Goal: Transaction & Acquisition: Purchase product/service

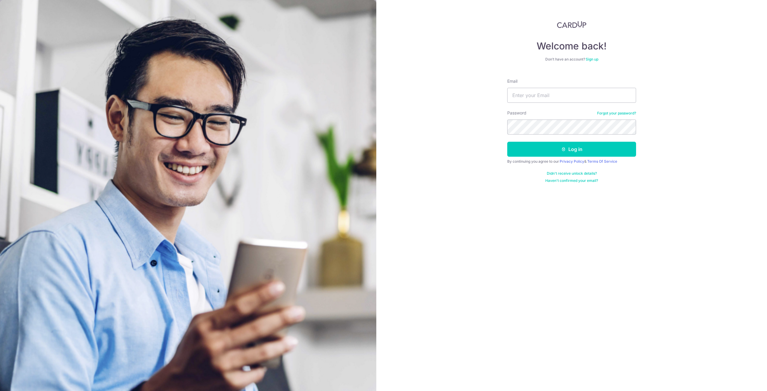
type input "[EMAIL_ADDRESS][DOMAIN_NAME]"
click at [507, 142] on button "Log in" at bounding box center [571, 149] width 129 height 15
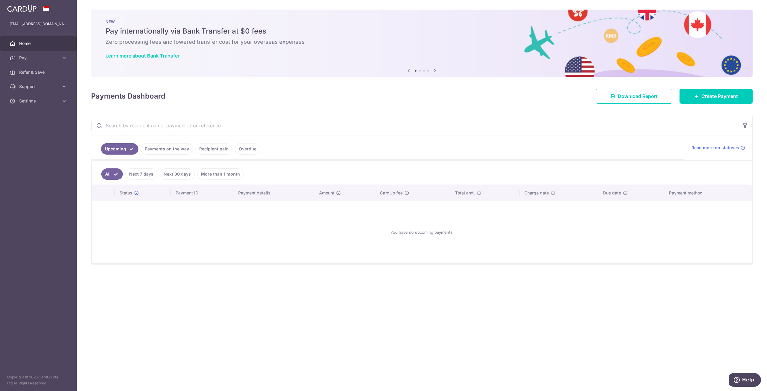
click at [245, 149] on link "Overdue" at bounding box center [247, 148] width 25 height 11
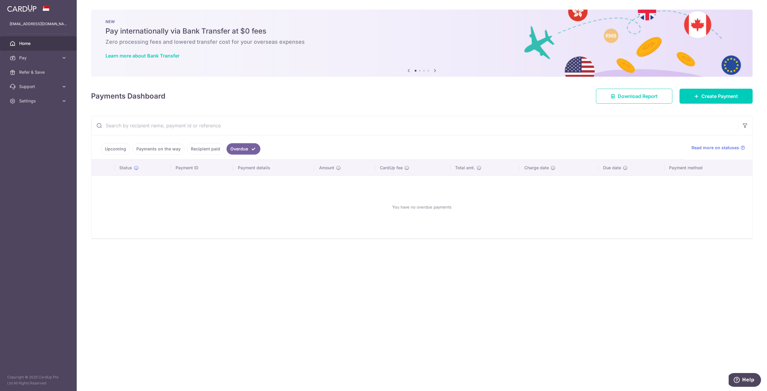
click at [124, 148] on link "Upcoming" at bounding box center [115, 148] width 29 height 11
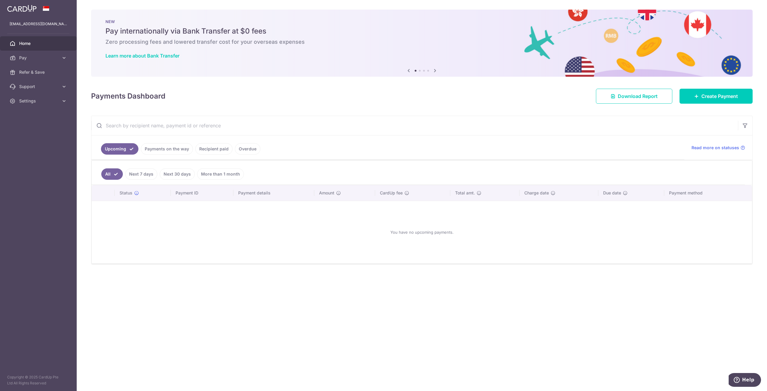
click at [159, 150] on link "Payments on the way" at bounding box center [167, 148] width 52 height 11
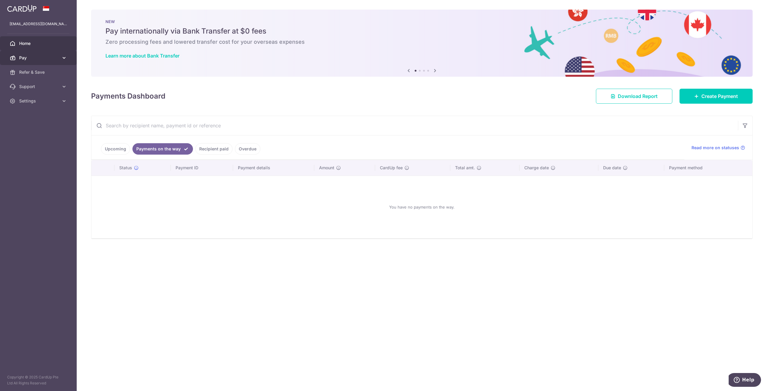
click at [33, 56] on span "Pay" at bounding box center [39, 58] width 40 height 6
click at [42, 69] on span "Payments" at bounding box center [39, 72] width 40 height 6
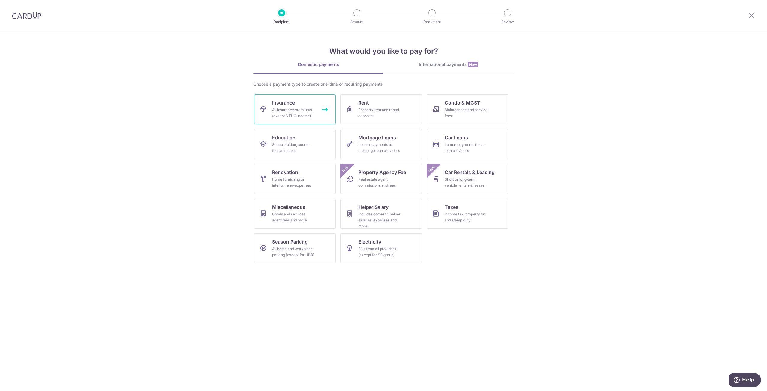
click at [303, 108] on div "All insurance premiums (except NTUC Income)" at bounding box center [293, 113] width 43 height 12
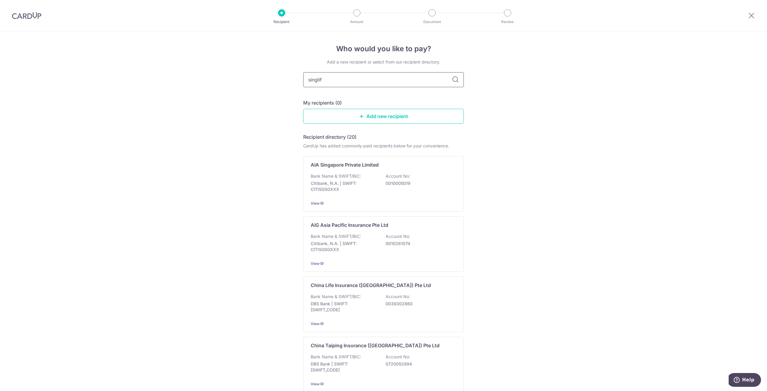
type input "singlife"
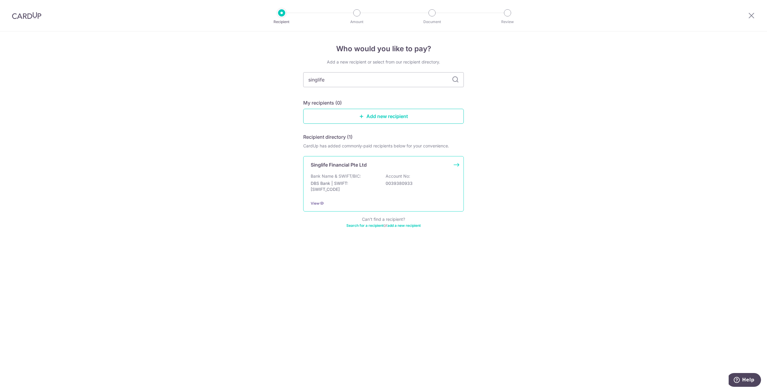
click at [404, 173] on div "Singlife Financial Pte Ltd Bank Name & SWIFT/BIC: DBS Bank | SWIFT: DBSSSGSGXXX…" at bounding box center [383, 183] width 161 height 55
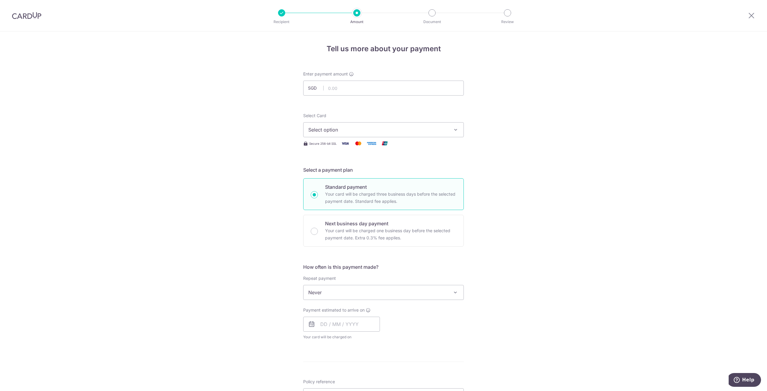
click at [364, 126] on button "Select option" at bounding box center [383, 129] width 161 height 15
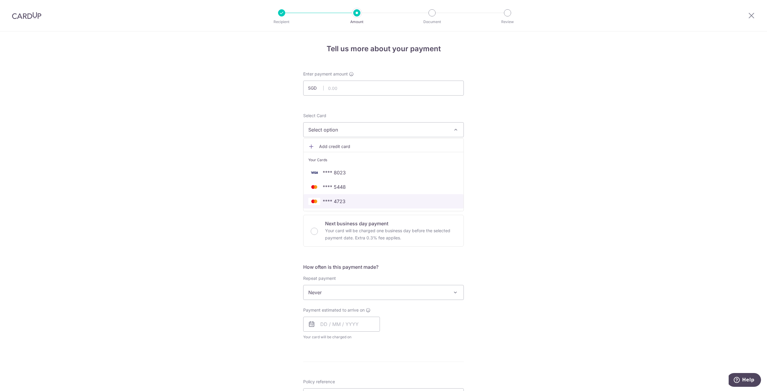
click at [347, 201] on span "**** 4723" at bounding box center [383, 201] width 150 height 7
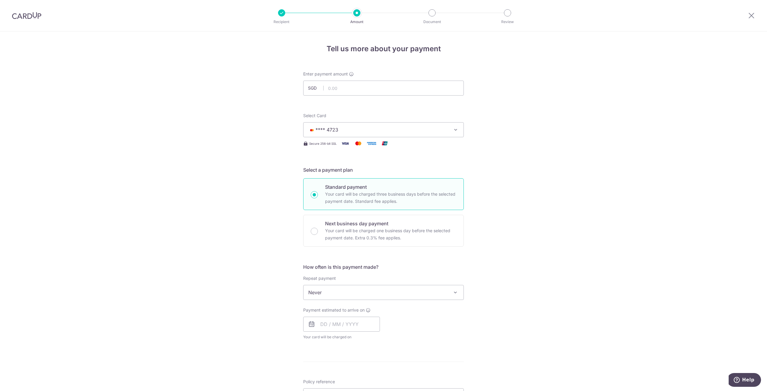
click at [365, 127] on span "**** 4723" at bounding box center [378, 129] width 140 height 7
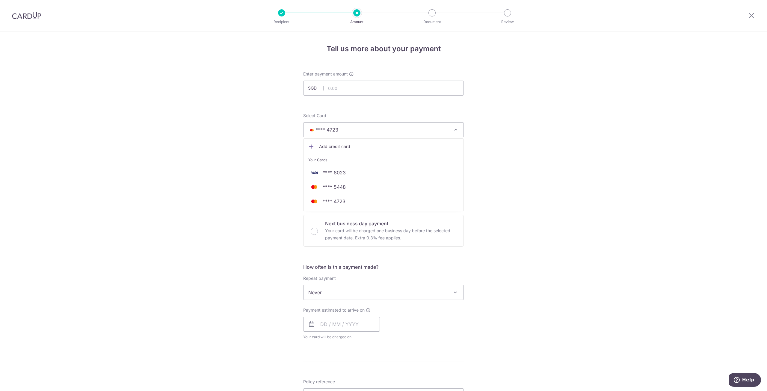
click at [365, 127] on span "**** 4723" at bounding box center [378, 129] width 140 height 7
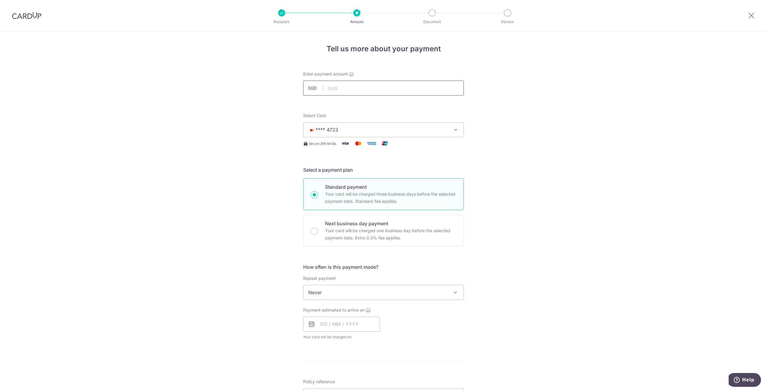
click at [359, 88] on input "text" at bounding box center [383, 88] width 161 height 15
click at [328, 319] on input "text" at bounding box center [341, 324] width 77 height 15
type input "3,410.65"
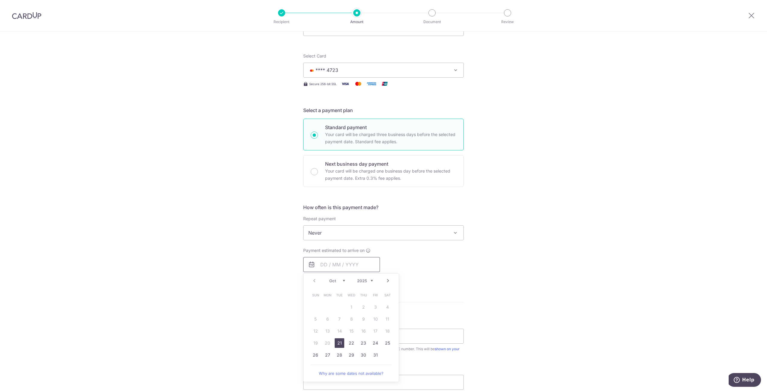
scroll to position [60, 0]
drag, startPoint x: 335, startPoint y: 343, endPoint x: 266, endPoint y: 304, distance: 79.4
click at [335, 343] on link "21" at bounding box center [340, 343] width 10 height 10
type input "21/10/2025"
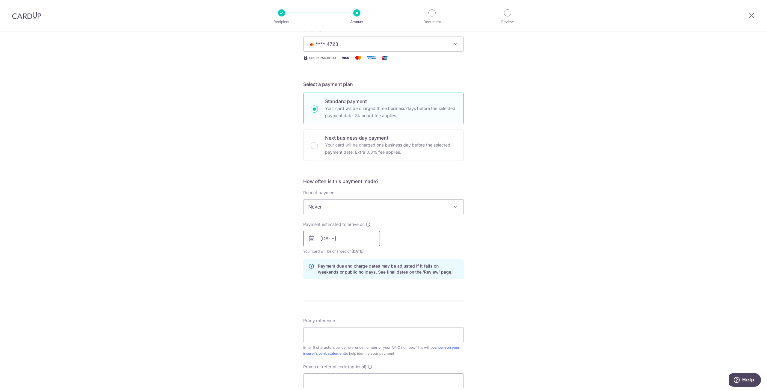
scroll to position [90, 0]
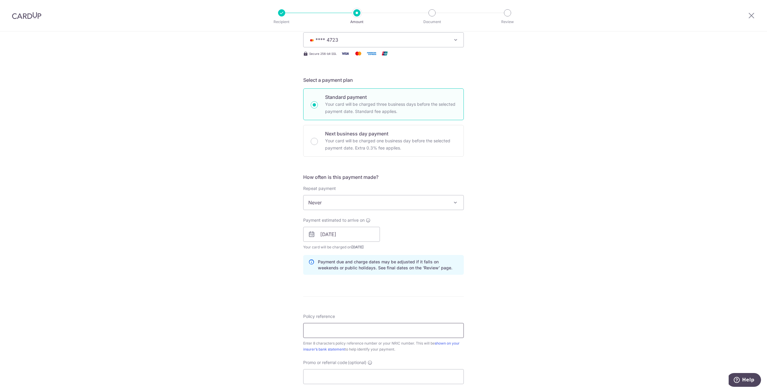
click at [357, 329] on input "Policy reference" at bounding box center [383, 330] width 161 height 15
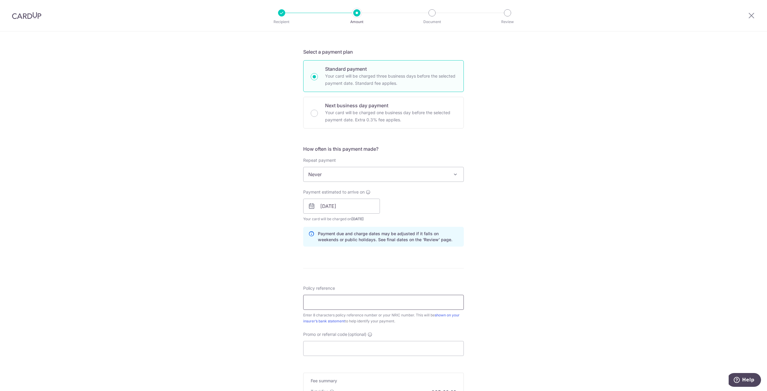
scroll to position [120, 0]
type input "06989348"
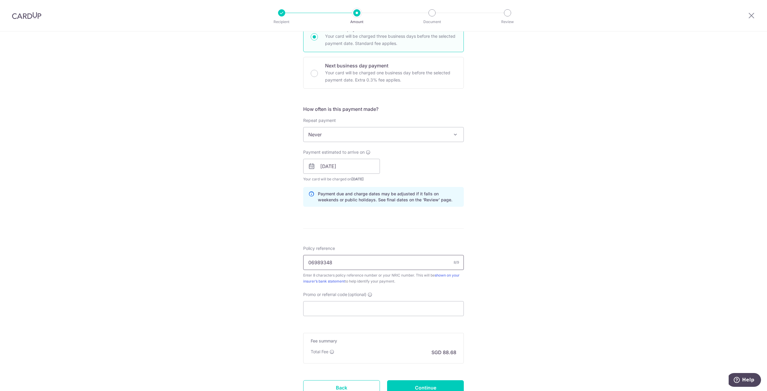
scroll to position [180, 0]
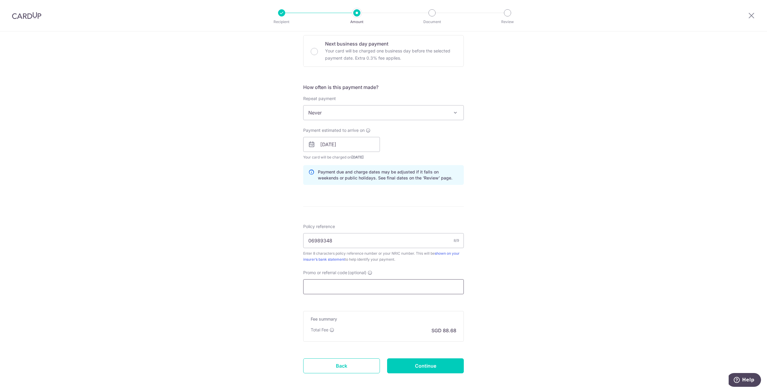
click at [353, 286] on input "Promo or referral code (optional)" at bounding box center [383, 286] width 161 height 15
paste input "OFF225"
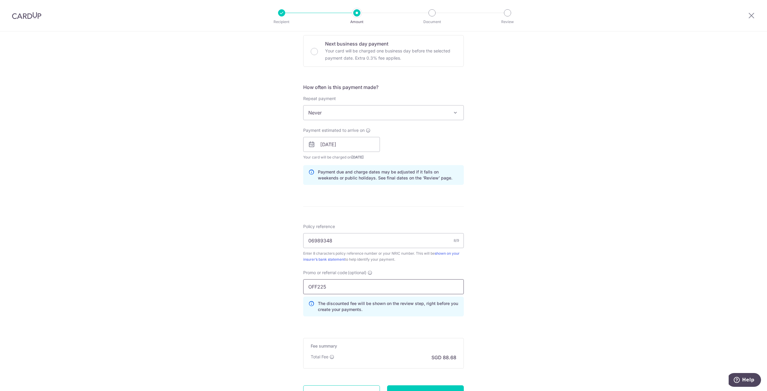
type input "OFF225"
click at [487, 324] on div "Tell us more about your payment Enter payment amount SGD 3,410.65 3410.65 Selec…" at bounding box center [383, 148] width 767 height 593
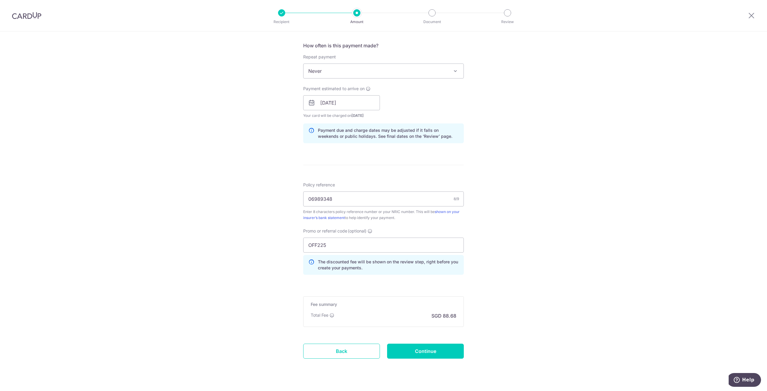
scroll to position [234, 0]
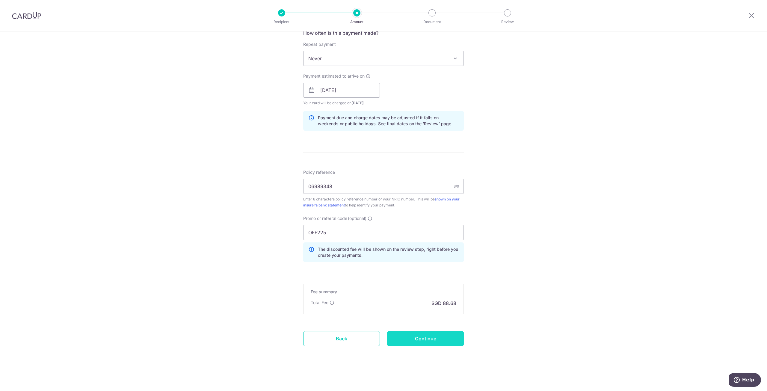
click at [430, 338] on input "Continue" at bounding box center [425, 338] width 77 height 15
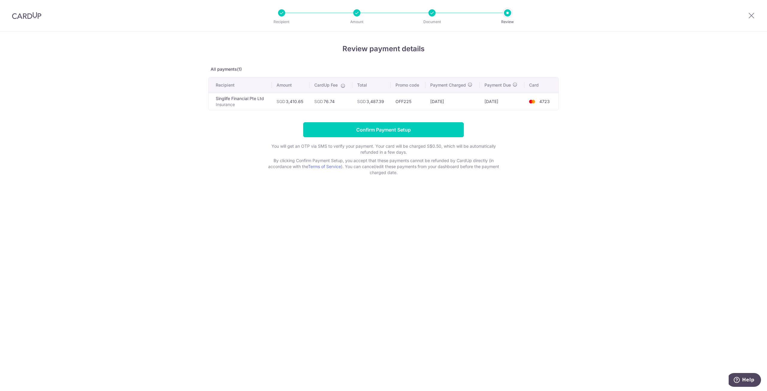
click at [0, 391] on nordpass-portal at bounding box center [0, 391] width 0 height 0
drag, startPoint x: 751, startPoint y: 14, endPoint x: 412, endPoint y: 43, distance: 339.7
click at [751, 14] on icon at bounding box center [751, 15] width 7 height 7
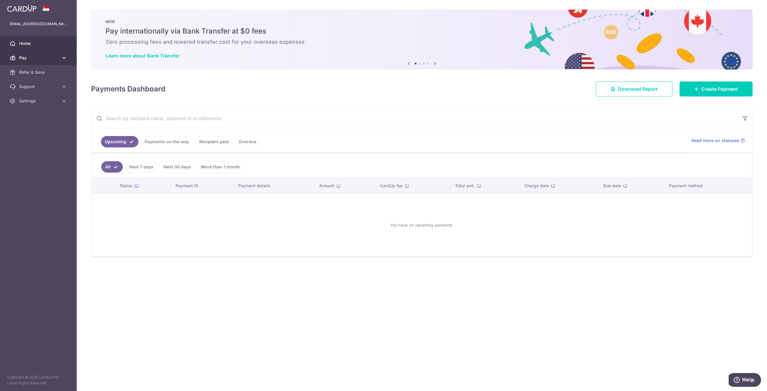
click at [48, 58] on span "Pay" at bounding box center [39, 58] width 40 height 6
click at [40, 76] on link "Payments" at bounding box center [38, 72] width 77 height 14
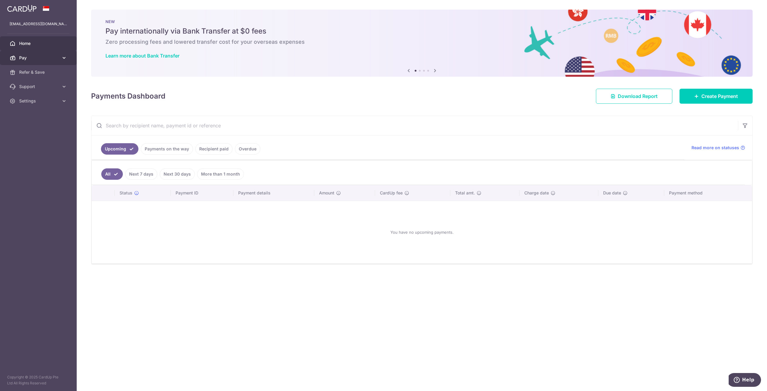
click at [52, 58] on span "Pay" at bounding box center [39, 58] width 40 height 6
click at [33, 98] on link "Cards" at bounding box center [38, 101] width 77 height 14
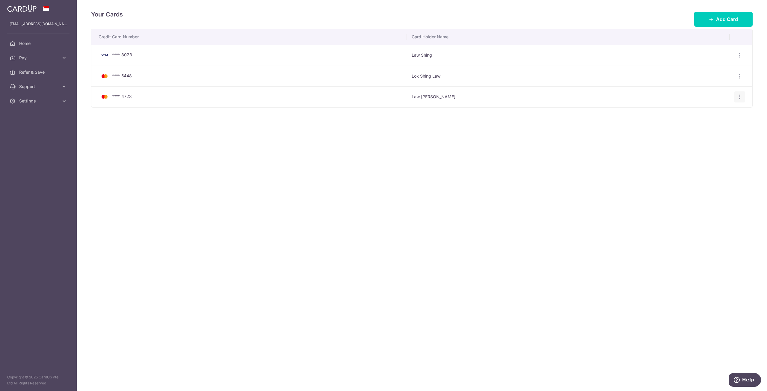
click at [743, 95] on div "View/Edit Delete" at bounding box center [739, 96] width 11 height 11
click at [739, 97] on icon "button" at bounding box center [740, 97] width 6 height 6
click at [718, 113] on span "View/Edit" at bounding box center [719, 113] width 41 height 7
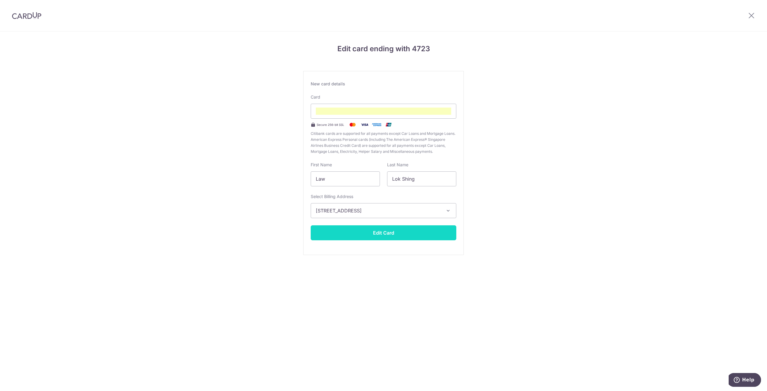
click at [381, 229] on button "Edit Card" at bounding box center [384, 232] width 146 height 15
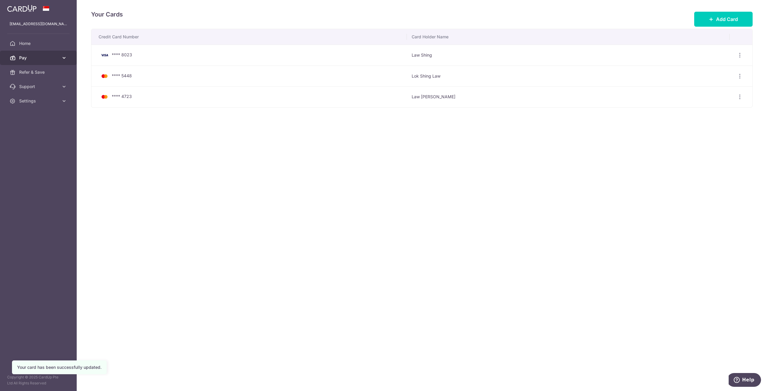
click at [43, 57] on span "Pay" at bounding box center [39, 58] width 40 height 6
click at [56, 60] on span "Pay" at bounding box center [39, 58] width 40 height 6
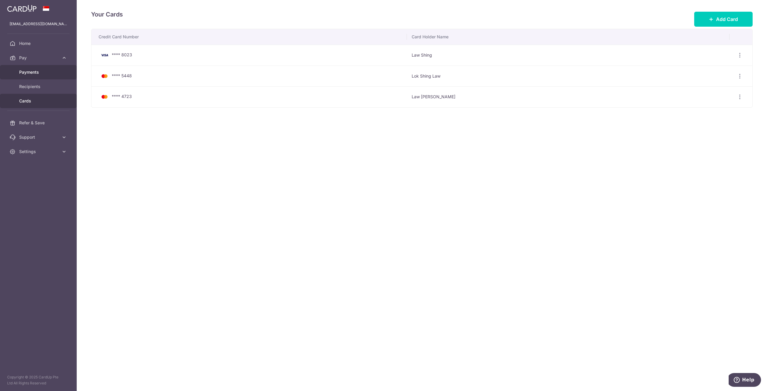
click at [45, 70] on span "Payments" at bounding box center [39, 72] width 40 height 6
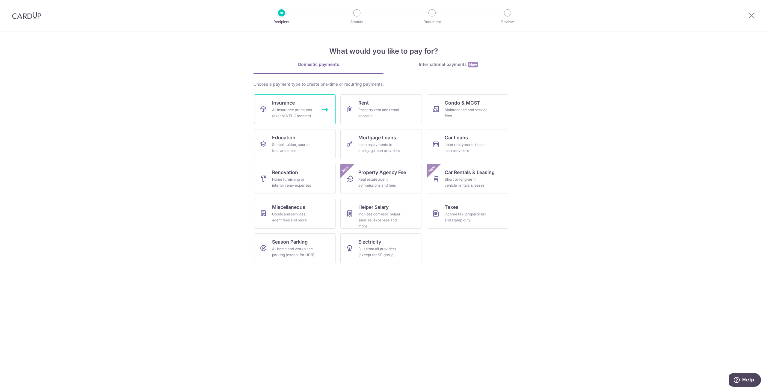
click at [299, 112] on div "All insurance premiums (except NTUC Income)" at bounding box center [293, 113] width 43 height 12
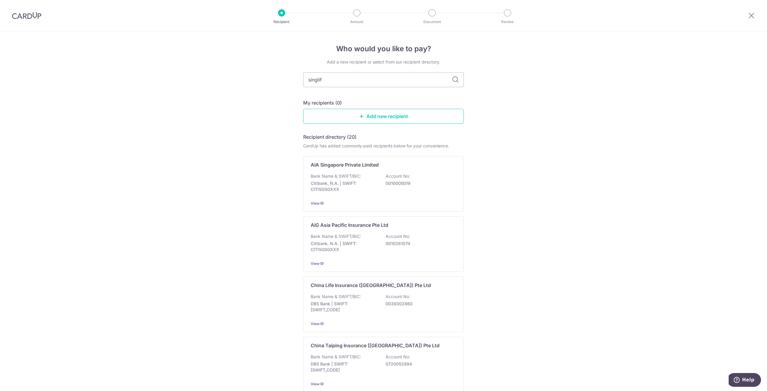
type input "singlife"
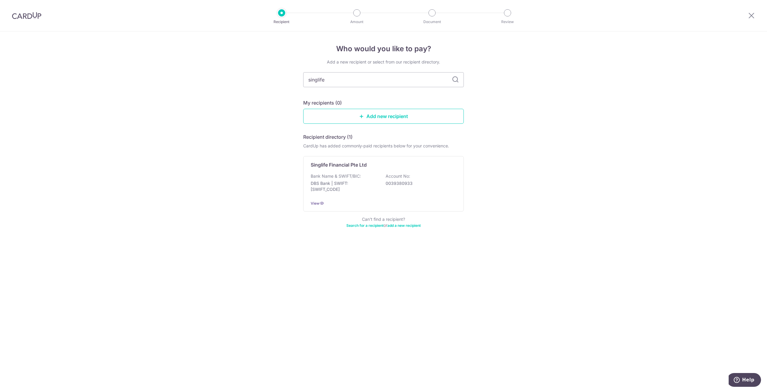
drag, startPoint x: 330, startPoint y: 81, endPoint x: 233, endPoint y: 79, distance: 97.4
click at [239, 79] on div "Who would you like to pay? Add a new recipient or select from our recipient dir…" at bounding box center [383, 210] width 767 height 359
type input "aviva"
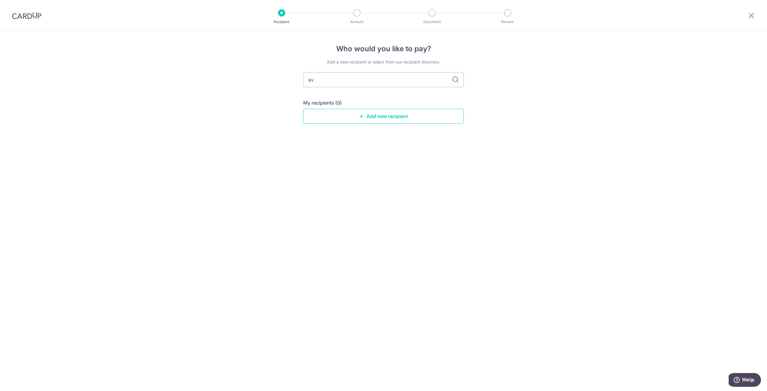
type input "a"
type input "singlife"
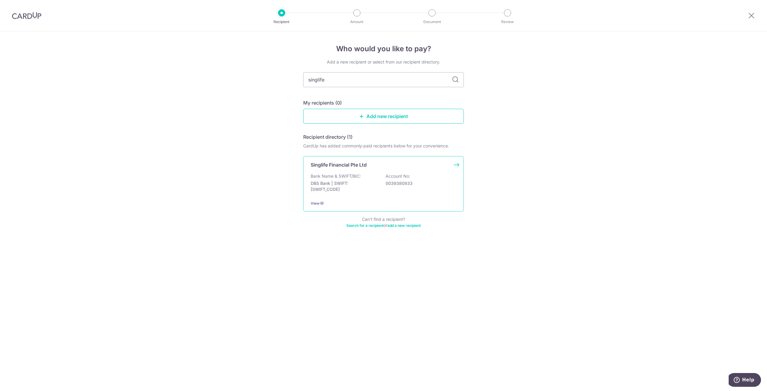
click at [374, 170] on div "Singlife Financial Pte Ltd Bank Name & SWIFT/BIC: DBS Bank | SWIFT: DBSSSGSGXXX…" at bounding box center [383, 183] width 161 height 55
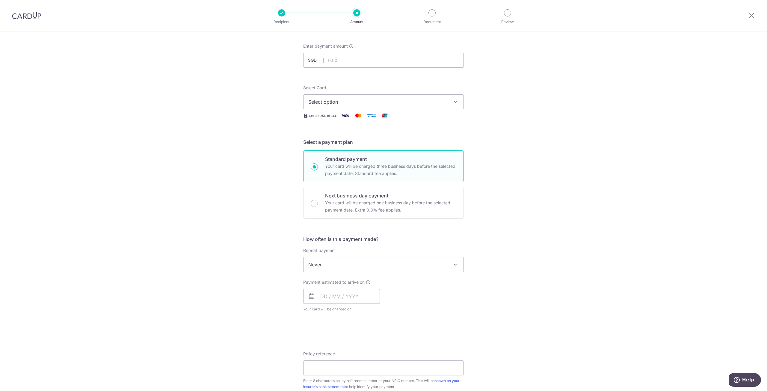
scroll to position [30, 0]
click at [323, 297] on input "text" at bounding box center [341, 294] width 77 height 15
drag, startPoint x: 337, startPoint y: 374, endPoint x: 413, endPoint y: 324, distance: 91.1
click at [337, 374] on link "21" at bounding box center [340, 373] width 10 height 10
type input "21/10/2025"
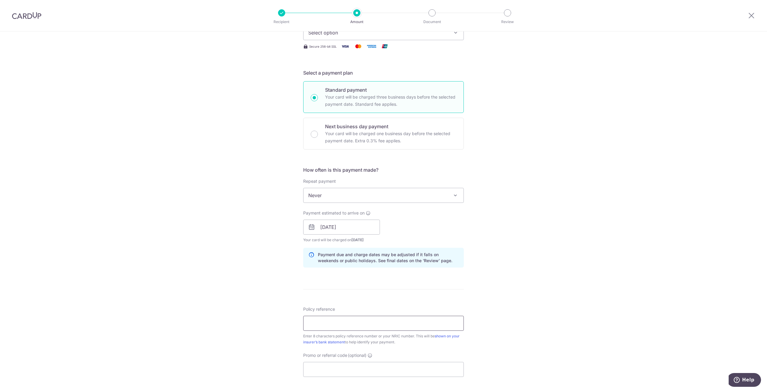
scroll to position [120, 0]
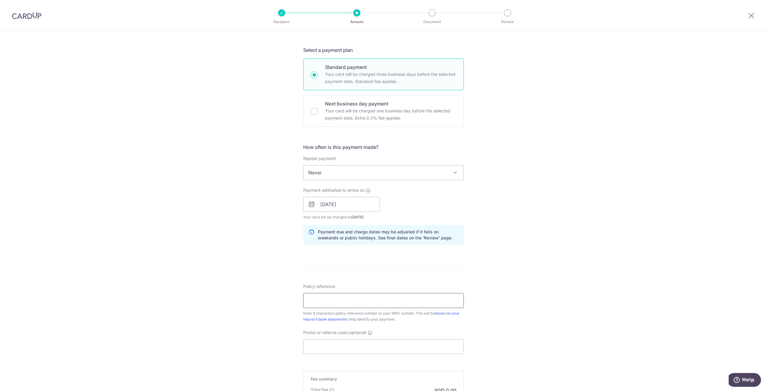
click at [376, 305] on input "Policy reference" at bounding box center [383, 300] width 161 height 15
type input "06989348"
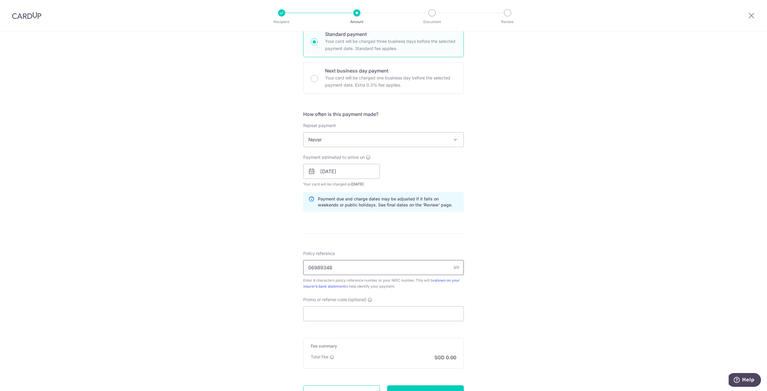
scroll to position [180, 0]
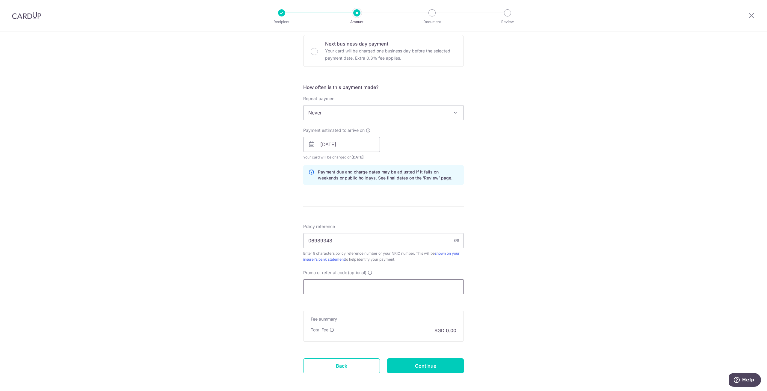
click at [340, 289] on input "Promo or referral code (optional)" at bounding box center [383, 286] width 161 height 15
paste input "OFF225"
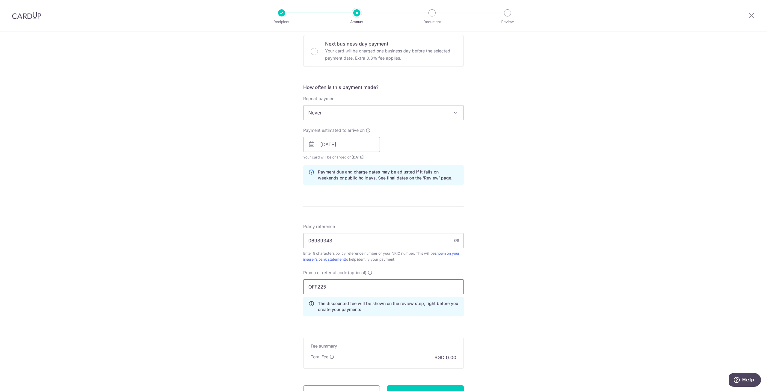
type input "OFF225"
click at [429, 330] on form "Enter payment amount SGD Select Card Select option Add credit card Your Cards *…" at bounding box center [383, 154] width 161 height 526
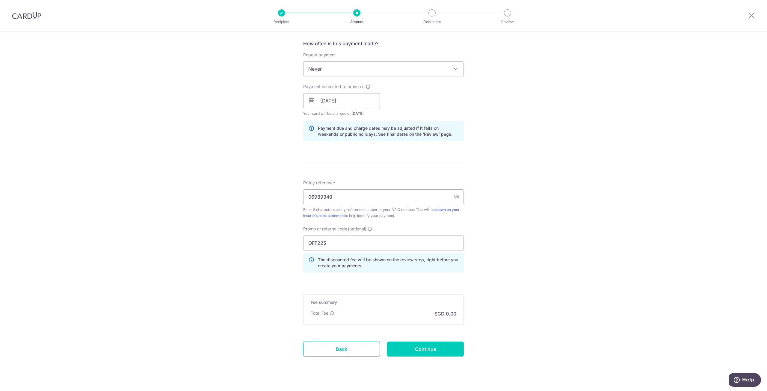
scroll to position [234, 0]
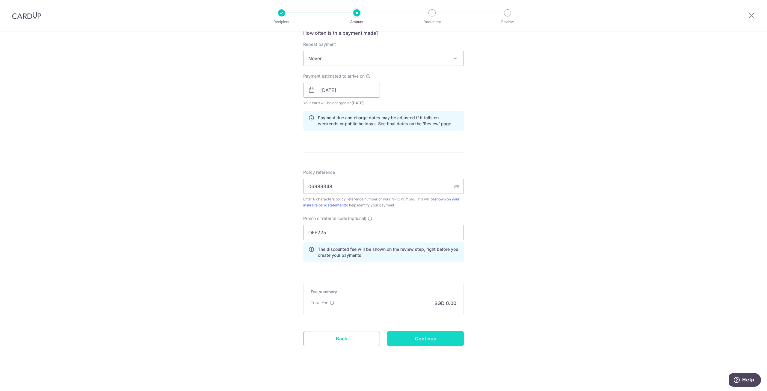
click at [419, 342] on input "Continue" at bounding box center [425, 338] width 77 height 15
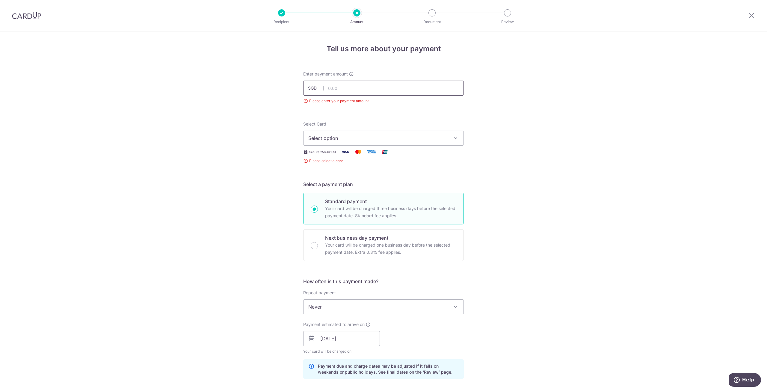
click at [353, 85] on input "text" at bounding box center [383, 88] width 161 height 15
type input "3,410.65"
click at [347, 135] on span "Select option" at bounding box center [378, 138] width 140 height 7
click at [350, 209] on span "**** 4723" at bounding box center [383, 209] width 150 height 7
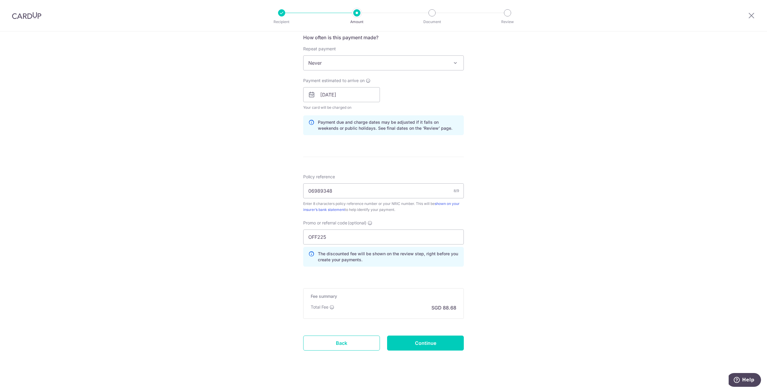
scroll to position [240, 0]
click at [434, 348] on input "Continue" at bounding box center [425, 341] width 77 height 15
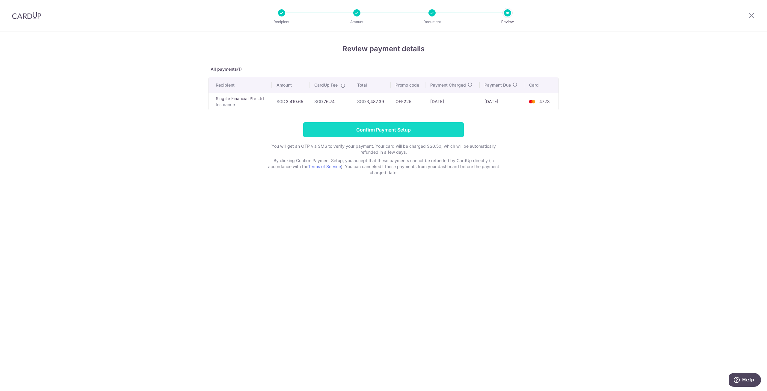
click at [450, 131] on input "Confirm Payment Setup" at bounding box center [383, 129] width 161 height 15
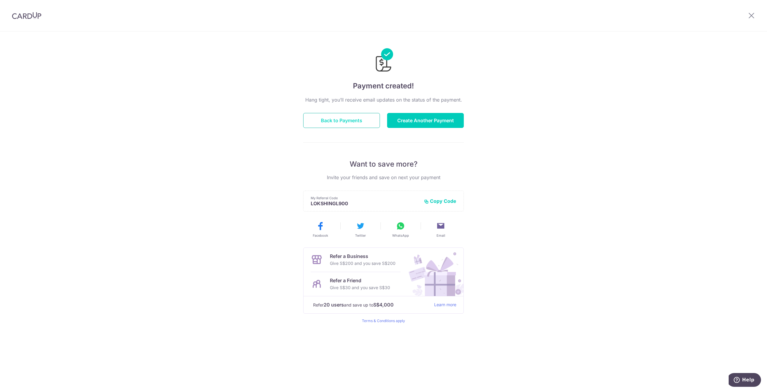
click at [370, 127] on button "Back to Payments" at bounding box center [341, 120] width 77 height 15
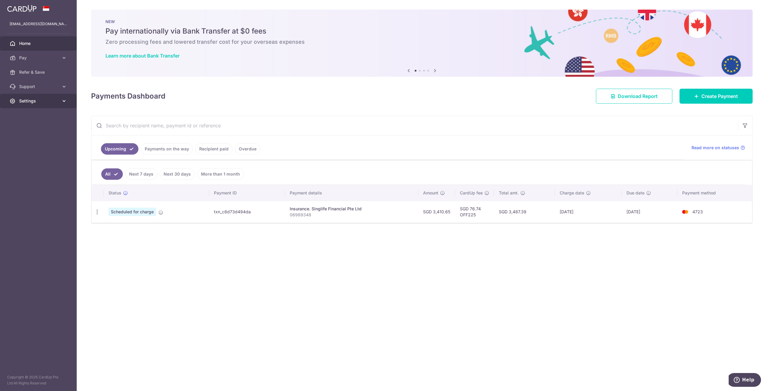
click at [43, 98] on span "Settings" at bounding box center [39, 101] width 40 height 6
click at [43, 60] on span "Pay" at bounding box center [39, 58] width 40 height 6
click at [36, 135] on span "Support" at bounding box center [39, 137] width 40 height 6
click at [36, 200] on span "Account" at bounding box center [39, 202] width 40 height 6
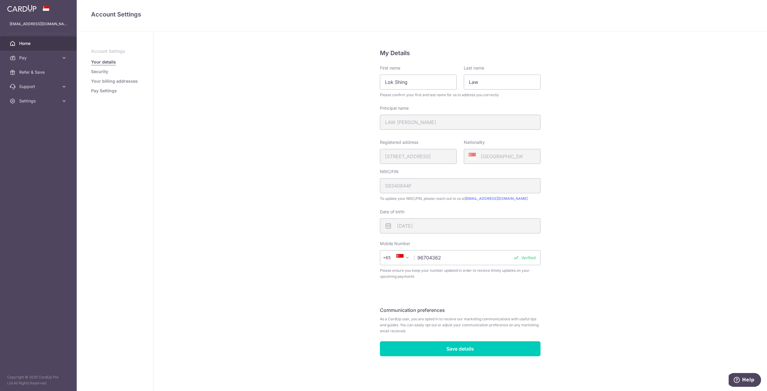
click at [34, 47] on link "Home" at bounding box center [38, 43] width 77 height 14
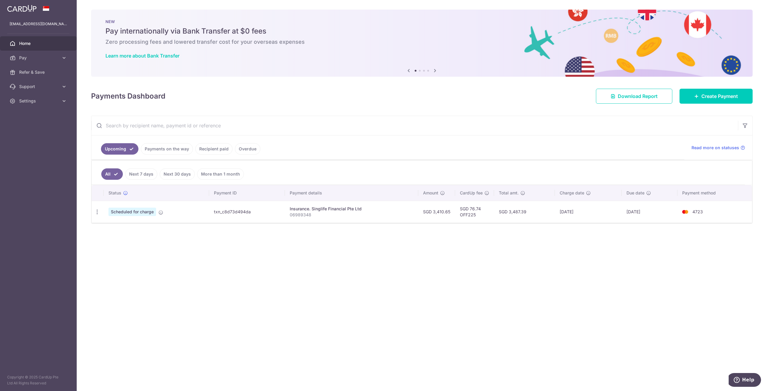
click at [223, 177] on link "More than 1 month" at bounding box center [220, 173] width 47 height 11
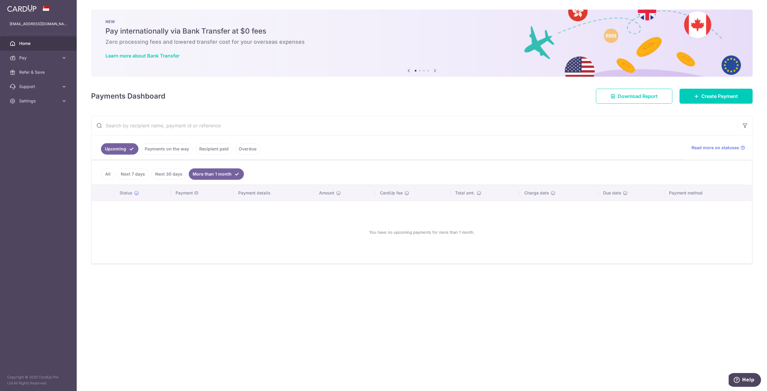
click at [236, 148] on link "Overdue" at bounding box center [247, 148] width 25 height 11
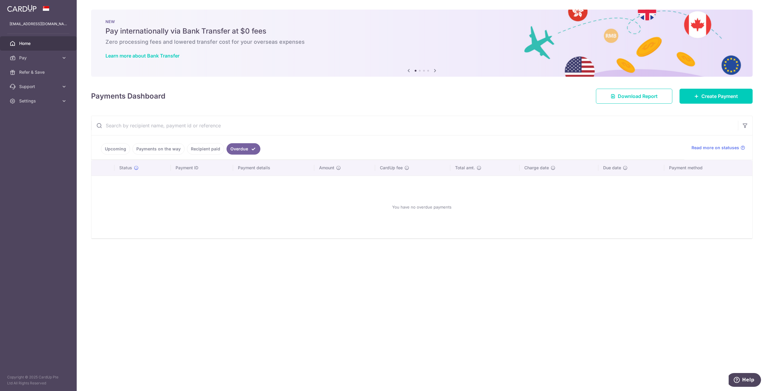
click at [211, 148] on link "Recipient paid" at bounding box center [205, 148] width 37 height 11
